Goal: Task Accomplishment & Management: Manage account settings

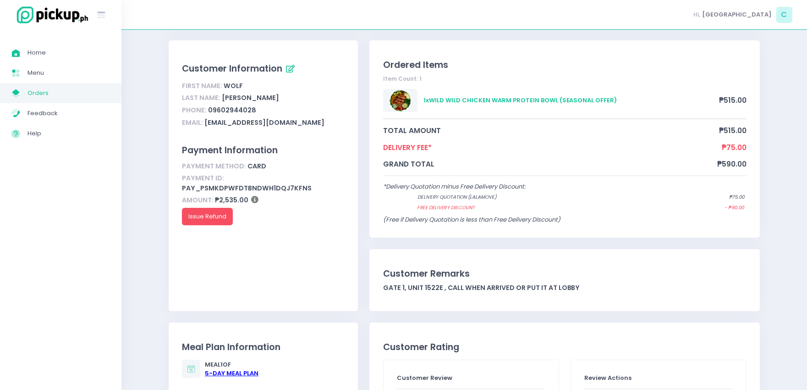
scroll to position [121, 0]
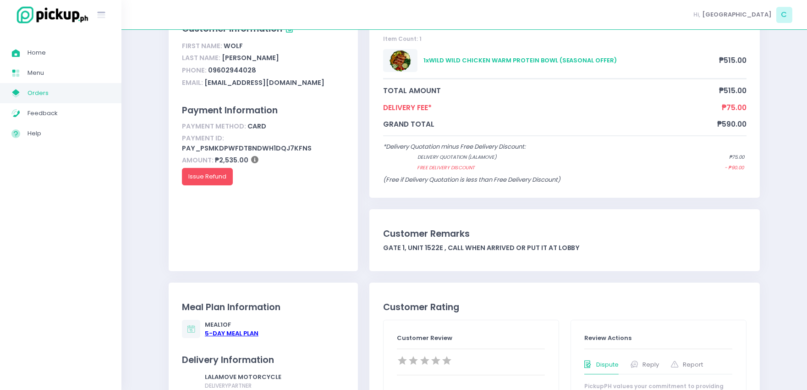
click at [34, 42] on ul "Home Created with Sketch. Home Menu Created with Sketch. Menu My Store Created …" at bounding box center [60, 93] width 121 height 115
click at [36, 48] on span "Home" at bounding box center [68, 53] width 82 height 12
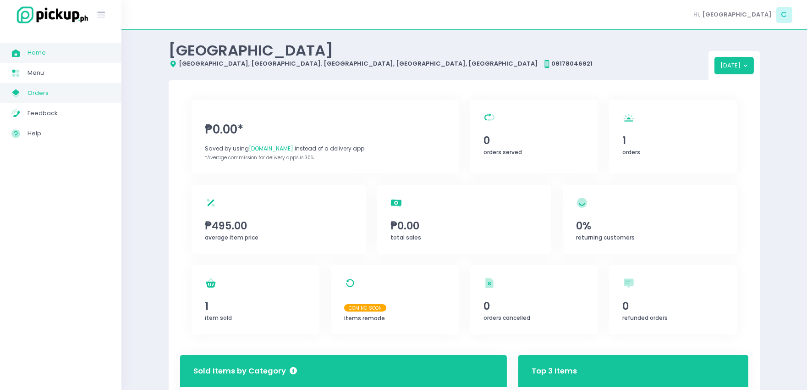
click at [49, 91] on span "Orders" at bounding box center [68, 93] width 82 height 12
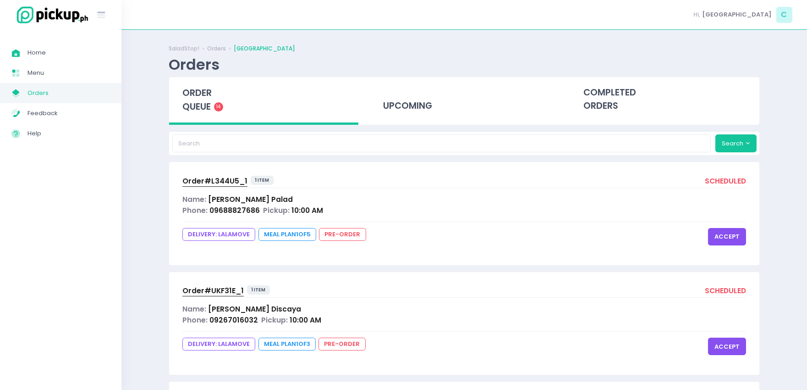
scroll to position [1322, 0]
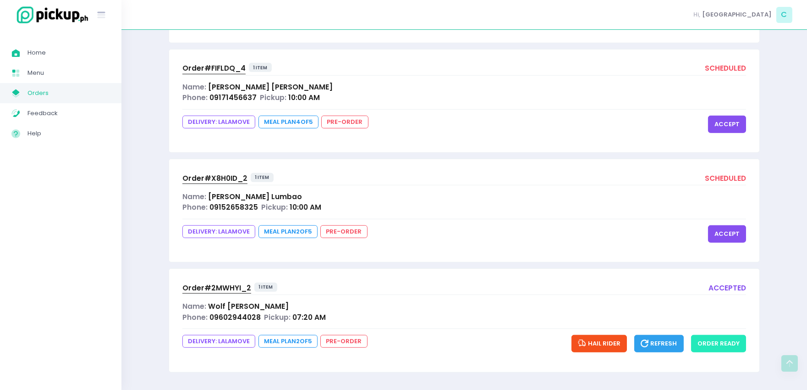
click at [735, 342] on button "order ready" at bounding box center [718, 343] width 55 height 17
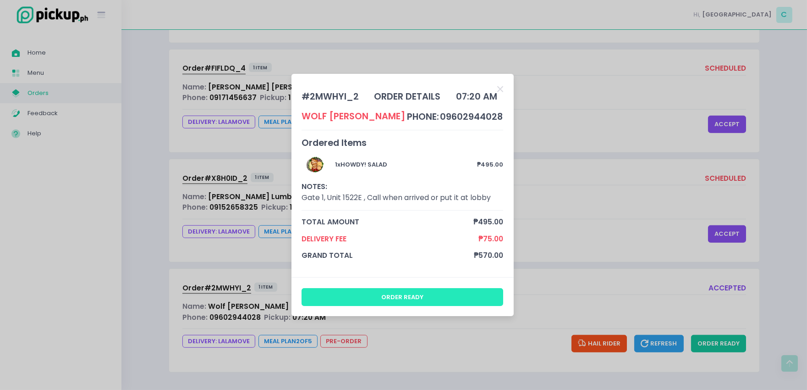
click at [452, 296] on button "order ready" at bounding box center [403, 296] width 202 height 17
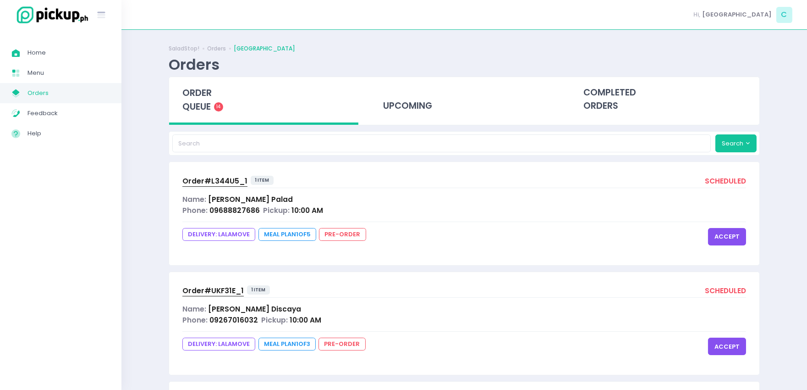
scroll to position [1341, 0]
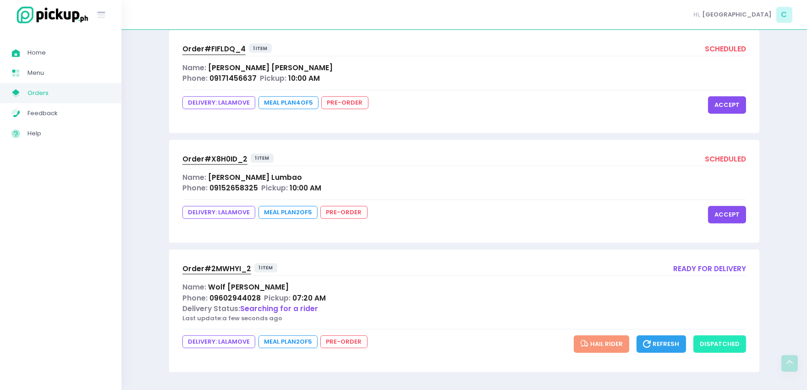
click at [734, 342] on button "dispatched" at bounding box center [719, 343] width 53 height 17
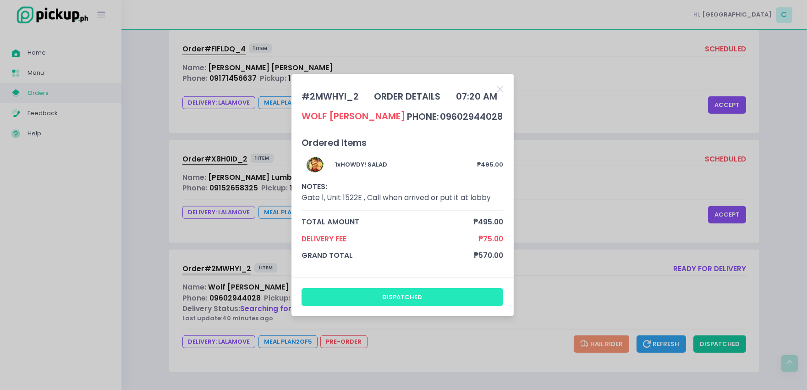
click at [398, 296] on button "dispatched" at bounding box center [403, 296] width 202 height 17
